Goal: Task Accomplishment & Management: Use online tool/utility

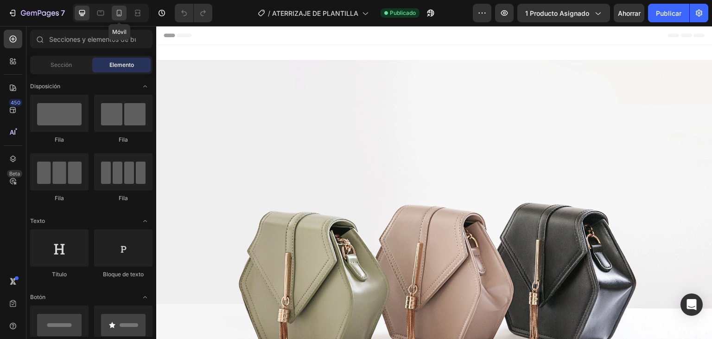
click at [122, 13] on icon at bounding box center [119, 12] width 9 height 9
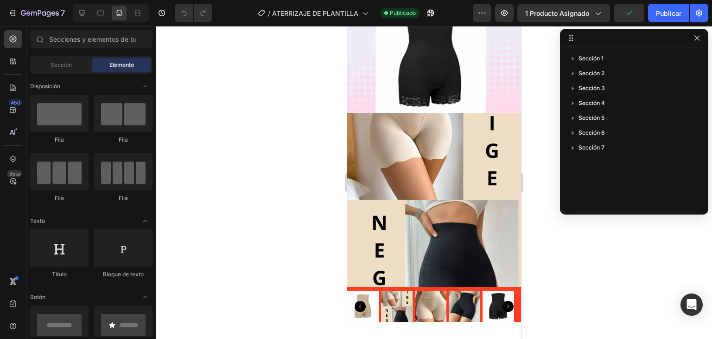
scroll to position [2482, 0]
click at [395, 161] on img at bounding box center [434, 199] width 174 height 174
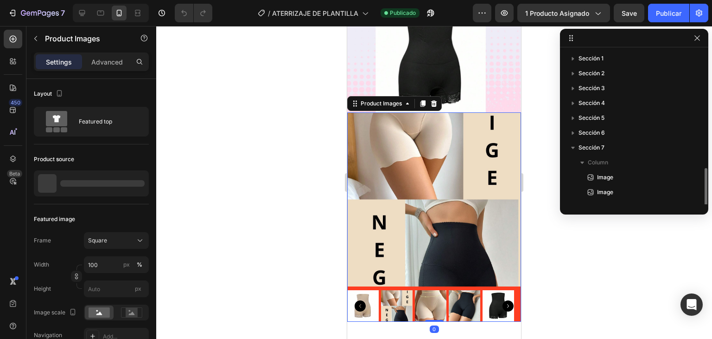
scroll to position [69, 0]
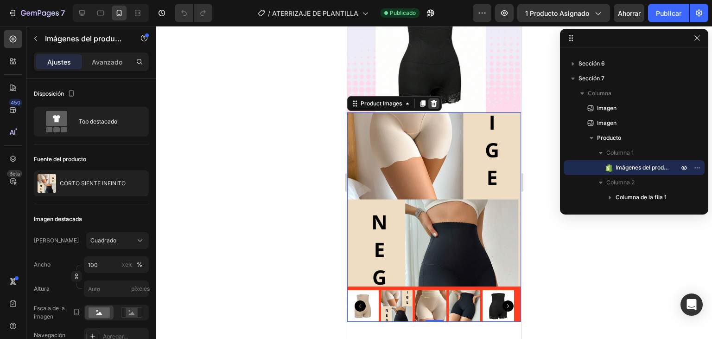
click at [436, 100] on icon at bounding box center [434, 103] width 6 height 6
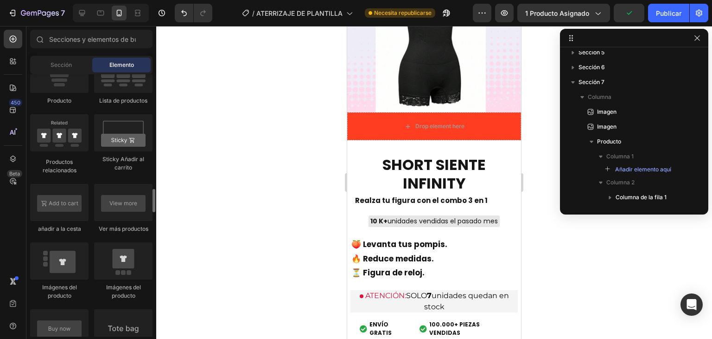
scroll to position [1295, 0]
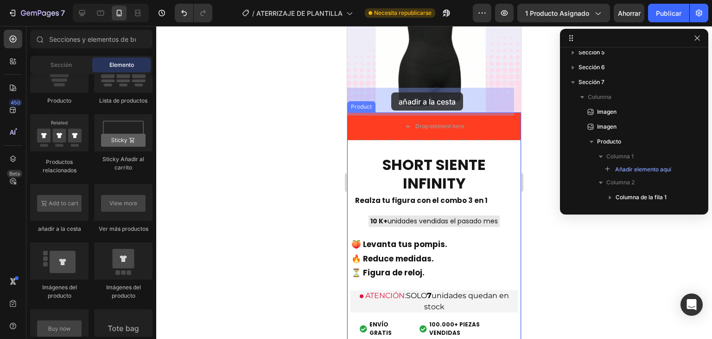
drag, startPoint x: 411, startPoint y: 238, endPoint x: 391, endPoint y: 92, distance: 146.9
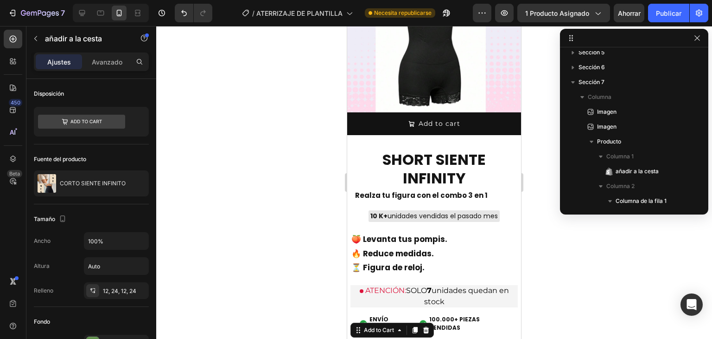
scroll to position [188, 0]
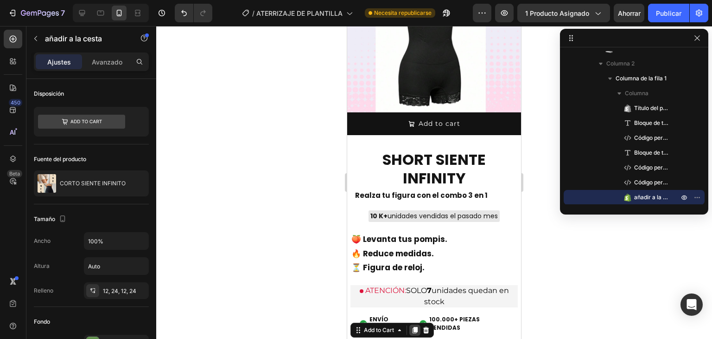
click at [414, 327] on icon at bounding box center [415, 330] width 5 height 6
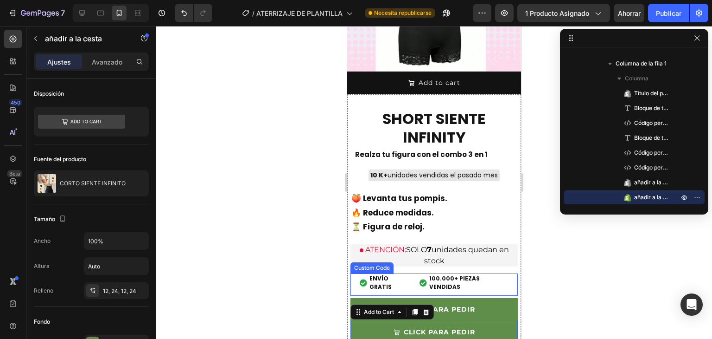
scroll to position [2501, 0]
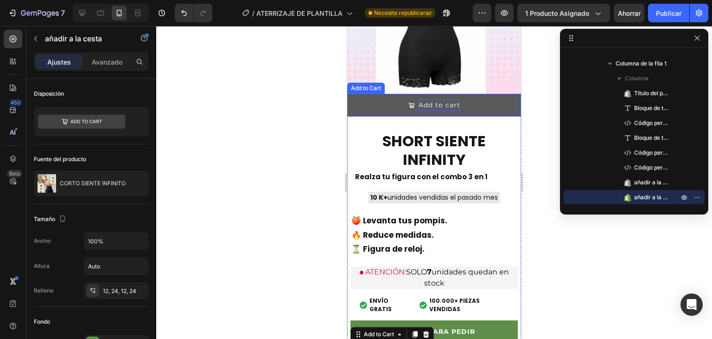
click at [431, 99] on div "Add to cart" at bounding box center [440, 105] width 42 height 12
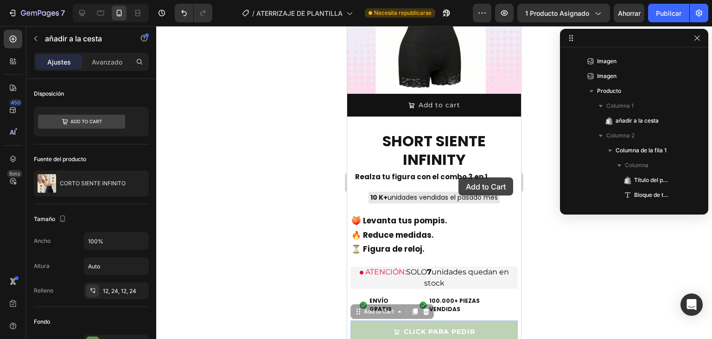
scroll to position [203, 0]
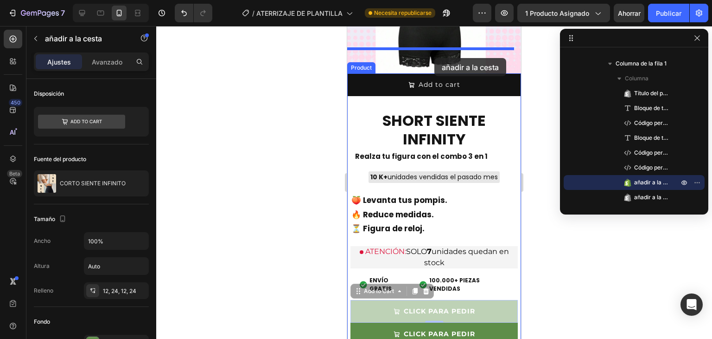
drag, startPoint x: 477, startPoint y: 305, endPoint x: 435, endPoint y: 58, distance: 250.4
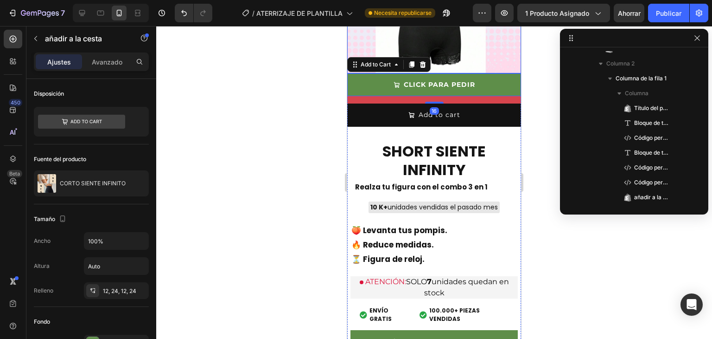
scroll to position [2503, 0]
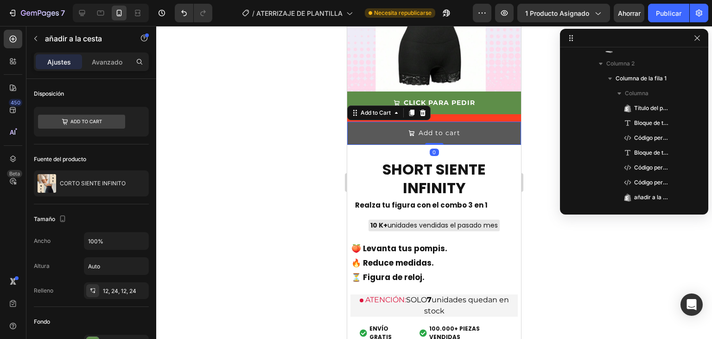
click at [462, 122] on button "Add to cart" at bounding box center [434, 133] width 174 height 23
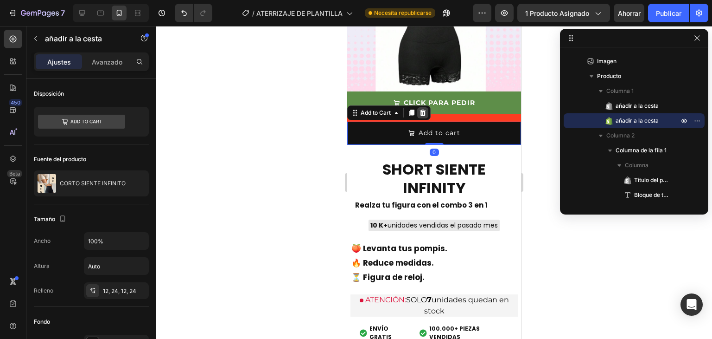
click at [424, 109] on icon at bounding box center [422, 112] width 7 height 7
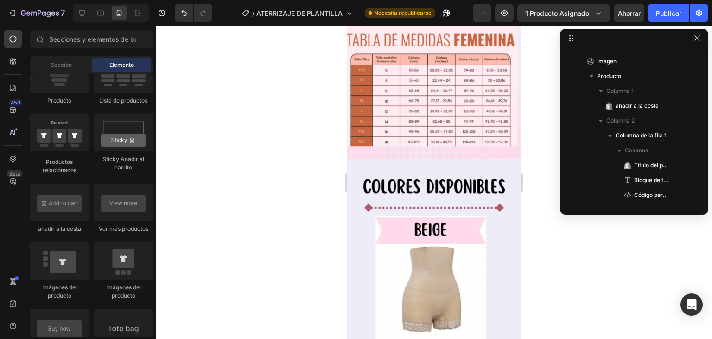
scroll to position [2112, 0]
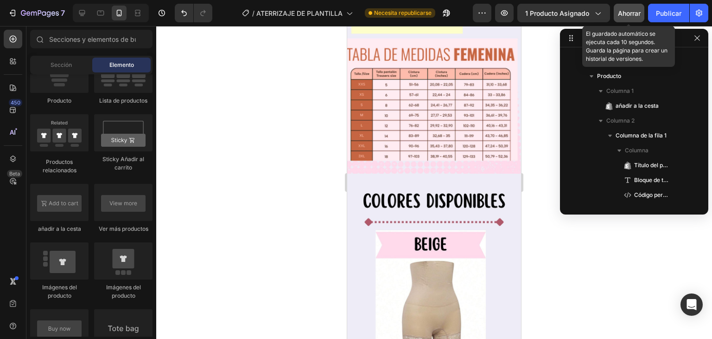
click at [636, 13] on font "Ahorrar" at bounding box center [629, 13] width 23 height 8
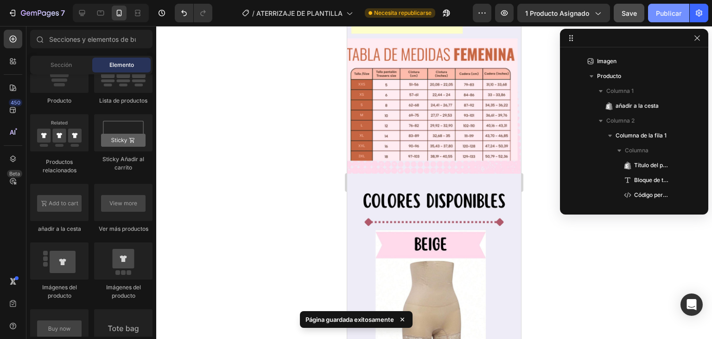
click at [662, 10] on font "Publicar" at bounding box center [669, 13] width 26 height 8
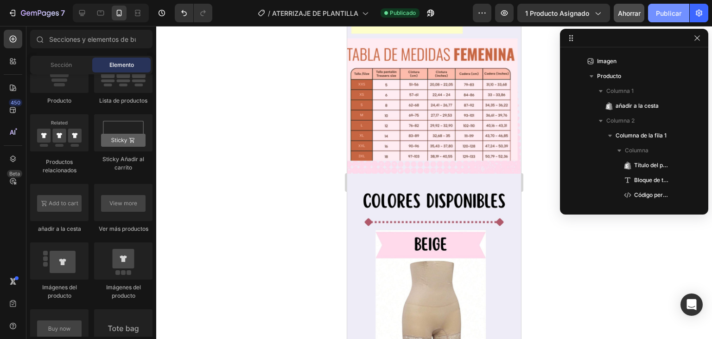
click at [670, 11] on font "Publicar" at bounding box center [669, 13] width 26 height 8
